Goal: Complete application form: Complete application form

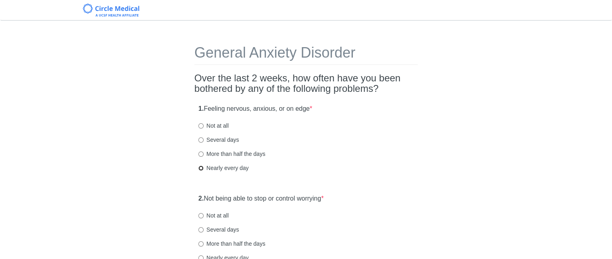
click at [198, 168] on input "Nearly every day" at bounding box center [200, 167] width 5 height 5
radio input "true"
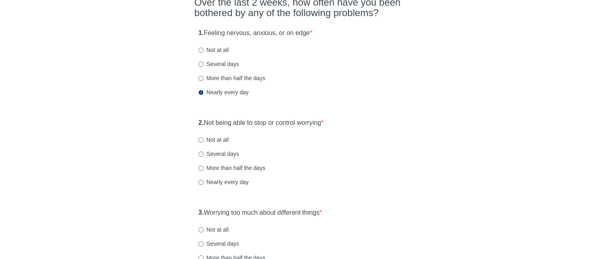
scroll to position [80, 0]
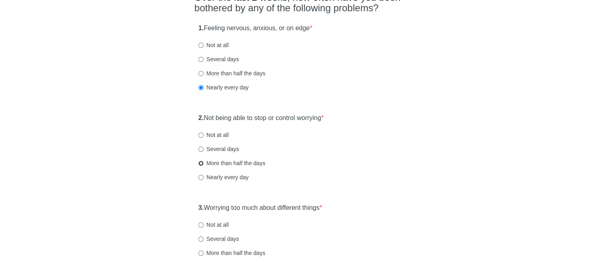
click at [200, 163] on input "More than half the days" at bounding box center [200, 163] width 5 height 5
radio input "true"
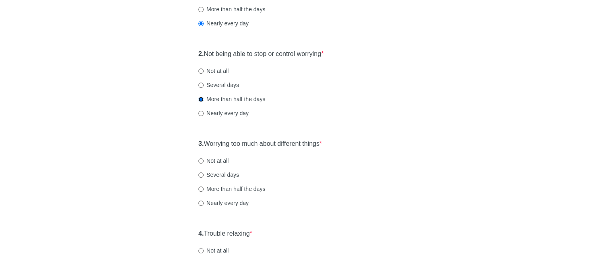
scroll to position [161, 0]
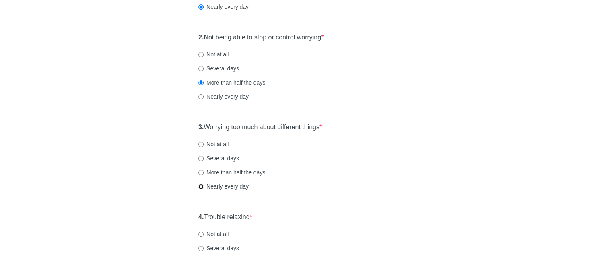
click at [199, 185] on input "Nearly every day" at bounding box center [200, 186] width 5 height 5
radio input "true"
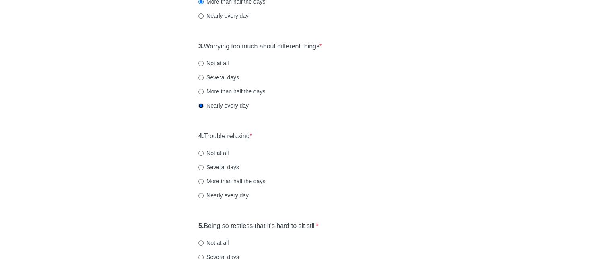
scroll to position [282, 0]
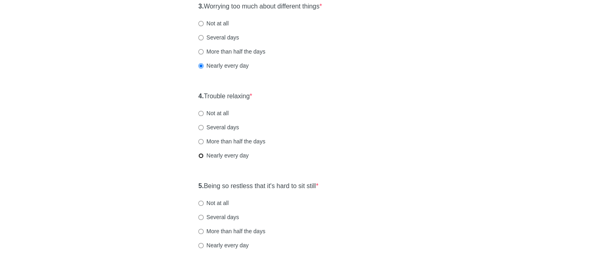
click at [201, 154] on input "Nearly every day" at bounding box center [200, 155] width 5 height 5
radio input "true"
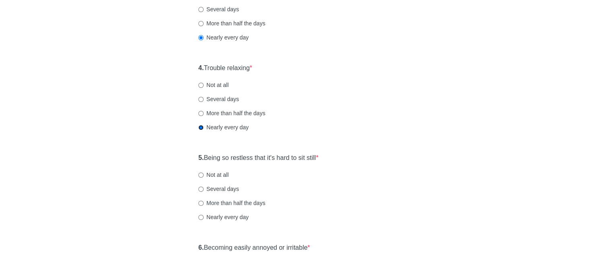
scroll to position [362, 0]
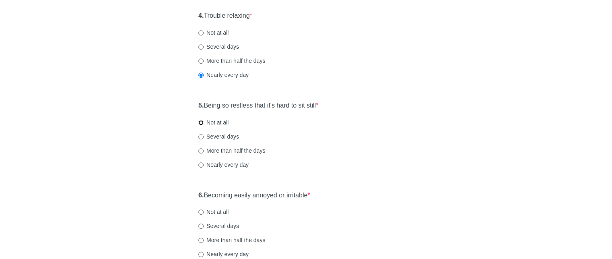
click at [202, 122] on input "Not at all" at bounding box center [200, 122] width 5 height 5
radio input "true"
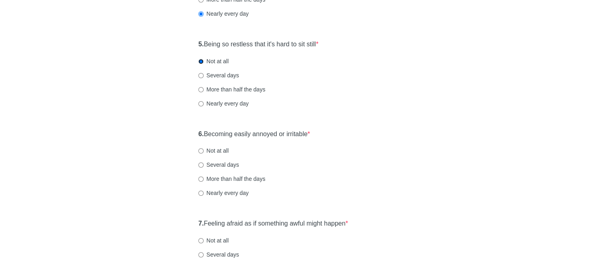
scroll to position [443, 0]
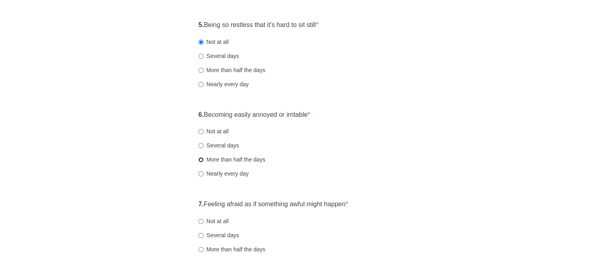
click at [202, 161] on input "More than half the days" at bounding box center [200, 159] width 5 height 5
radio input "true"
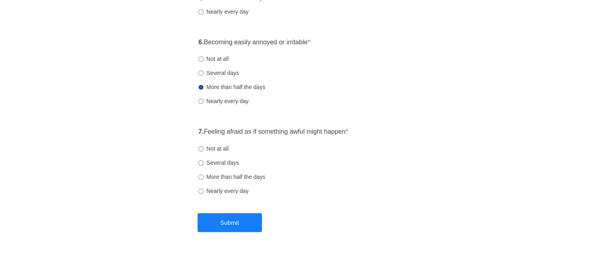
scroll to position [523, 0]
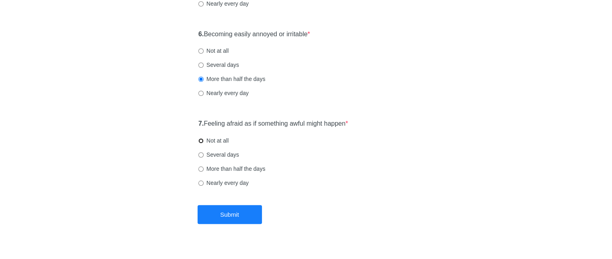
click at [202, 141] on input "Not at all" at bounding box center [200, 140] width 5 height 5
radio input "true"
click at [243, 216] on button "Submit" at bounding box center [230, 214] width 64 height 19
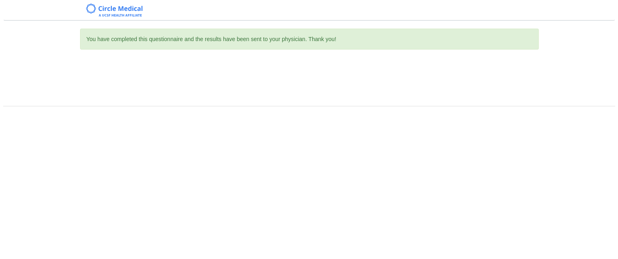
scroll to position [0, 0]
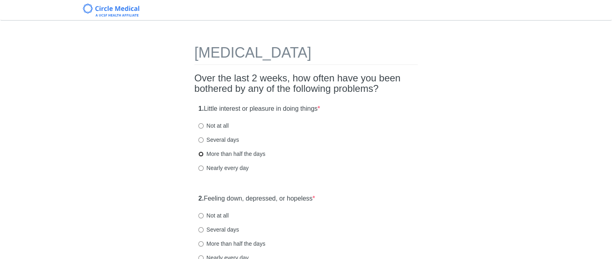
click at [200, 151] on input "More than half the days" at bounding box center [200, 153] width 5 height 5
radio input "true"
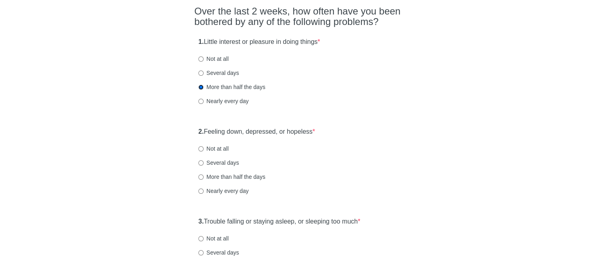
scroll to position [80, 0]
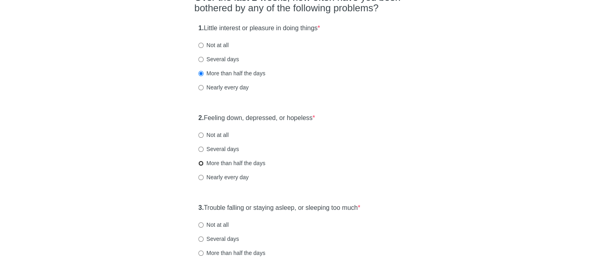
click at [200, 164] on input "More than half the days" at bounding box center [200, 163] width 5 height 5
radio input "true"
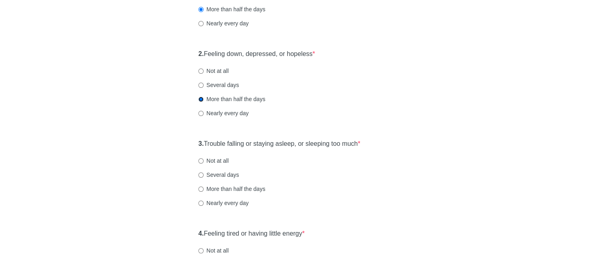
scroll to position [161, 0]
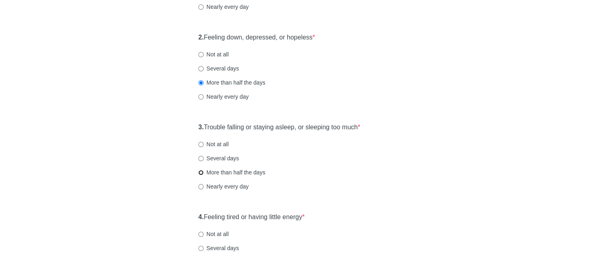
click at [201, 173] on input "More than half the days" at bounding box center [200, 172] width 5 height 5
radio input "true"
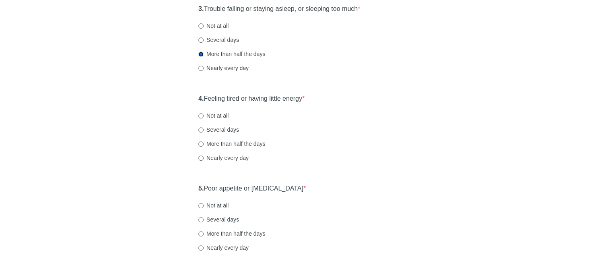
scroll to position [282, 0]
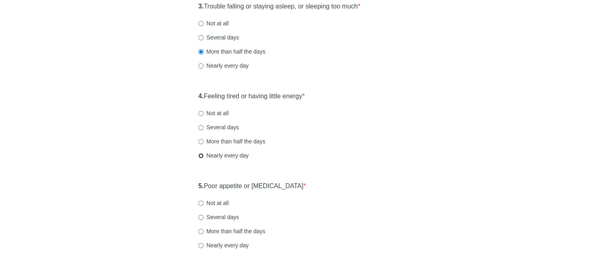
click at [200, 155] on input "Nearly every day" at bounding box center [200, 155] width 5 height 5
radio input "true"
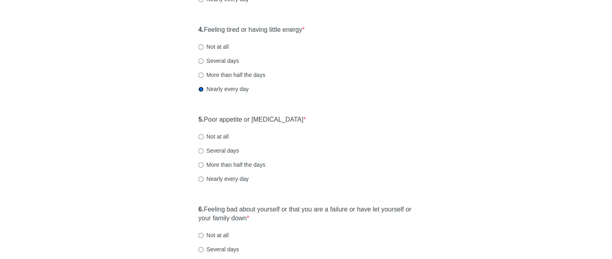
scroll to position [362, 0]
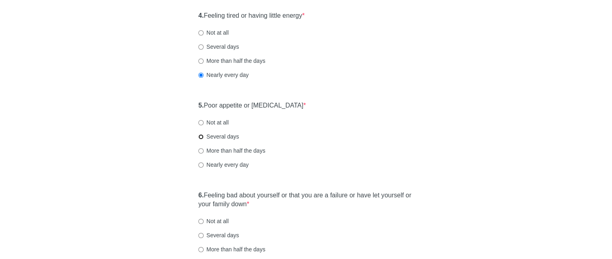
click at [200, 135] on input "Several days" at bounding box center [200, 136] width 5 height 5
radio input "true"
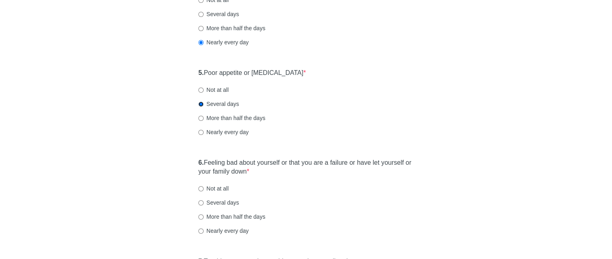
scroll to position [443, 0]
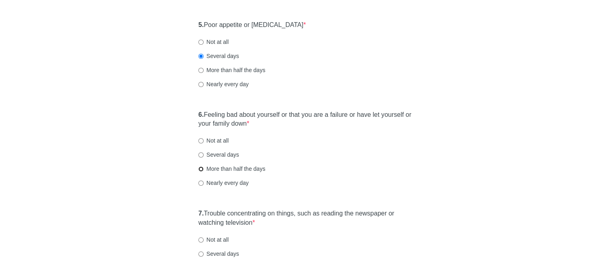
click at [201, 169] on input "More than half the days" at bounding box center [200, 168] width 5 height 5
radio input "true"
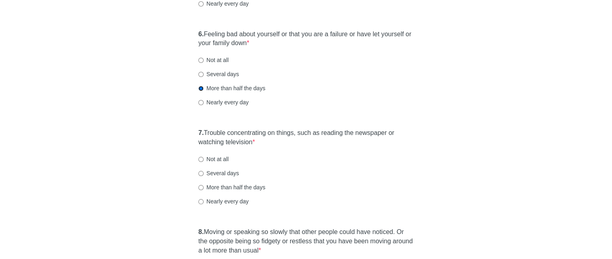
scroll to position [563, 0]
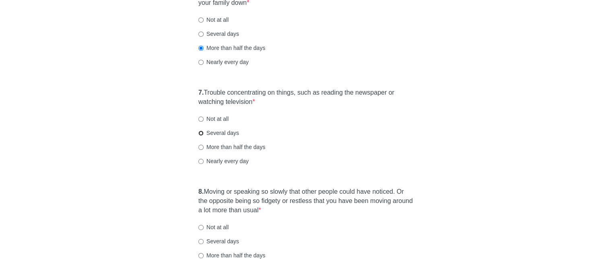
click at [201, 132] on input "Several days" at bounding box center [200, 132] width 5 height 5
radio input "true"
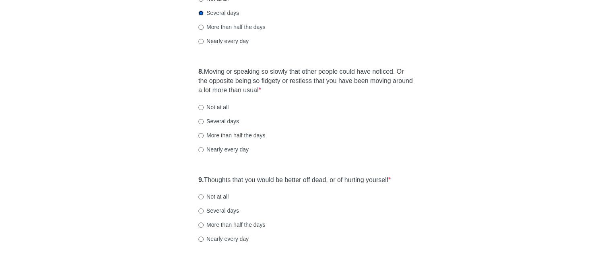
scroll to position [684, 0]
click at [201, 105] on input "Not at all" at bounding box center [200, 106] width 5 height 5
radio input "true"
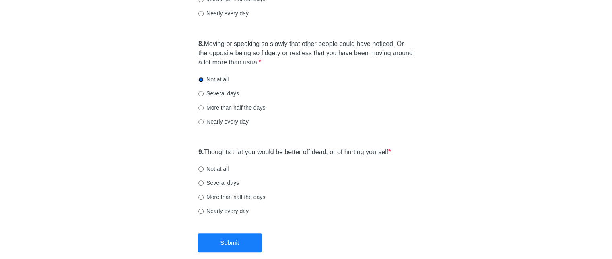
scroll to position [753, 0]
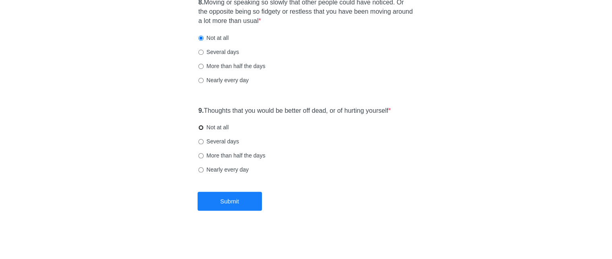
click at [201, 129] on input "Not at all" at bounding box center [200, 127] width 5 height 5
radio input "true"
click at [229, 198] on button "Submit" at bounding box center [230, 201] width 64 height 19
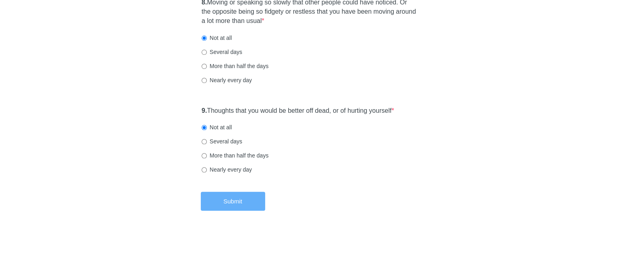
scroll to position [0, 0]
